Goal: Navigation & Orientation: Find specific page/section

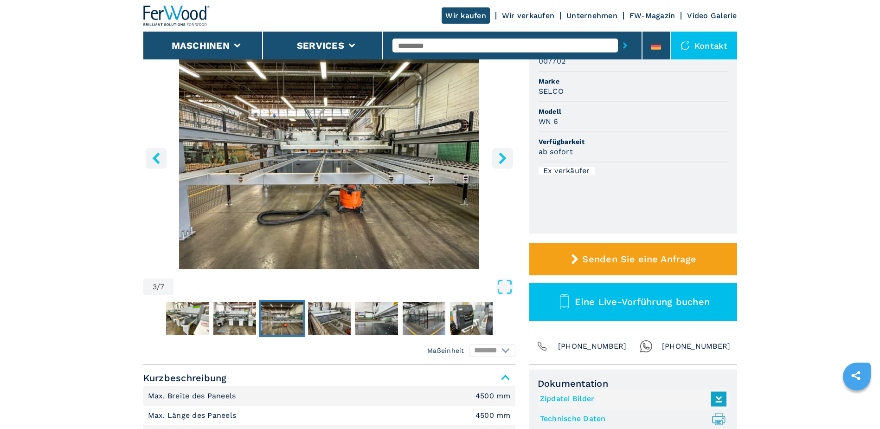
scroll to position [93, 0]
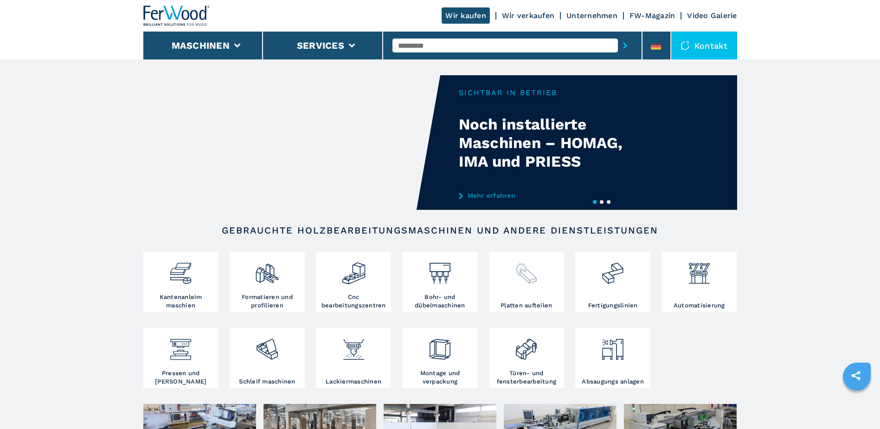
click at [517, 276] on img at bounding box center [526, 270] width 25 height 32
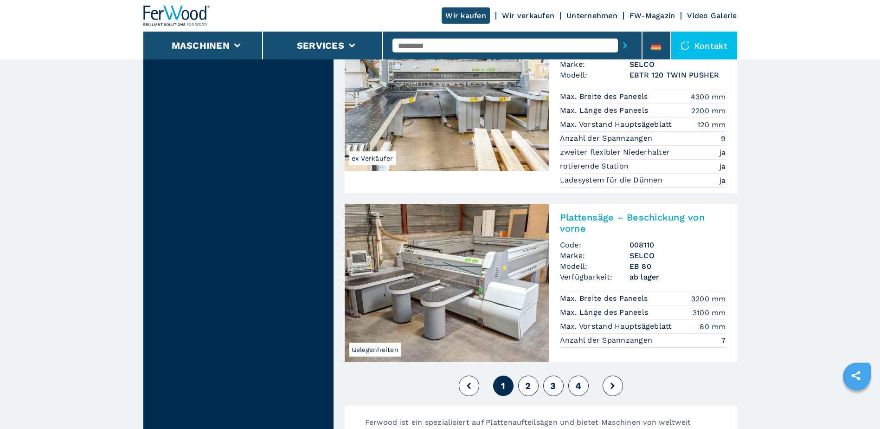
scroll to position [2042, 0]
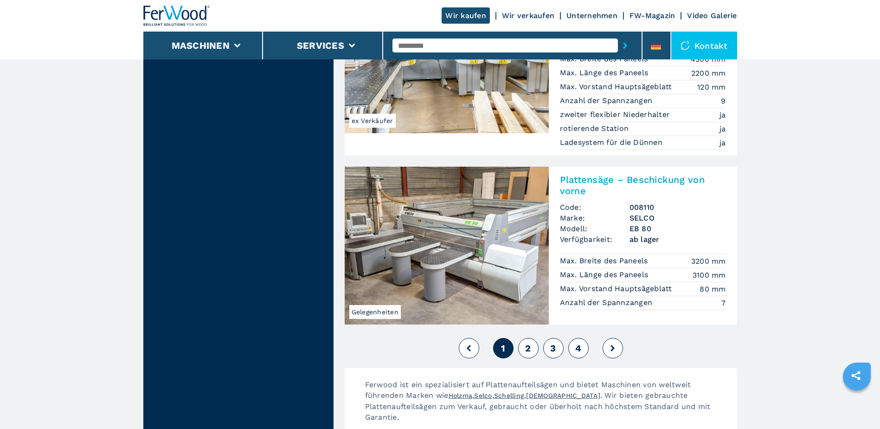
click at [521, 338] on button "2" at bounding box center [528, 348] width 20 height 20
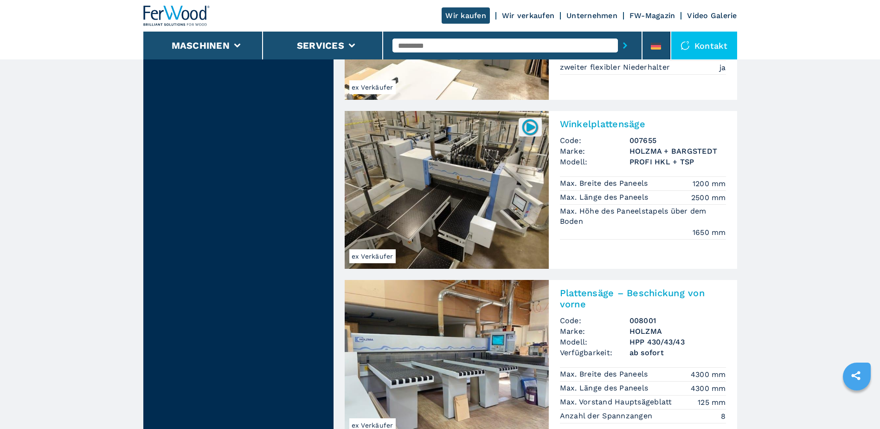
scroll to position [928, 0]
